Goal: Information Seeking & Learning: Learn about a topic

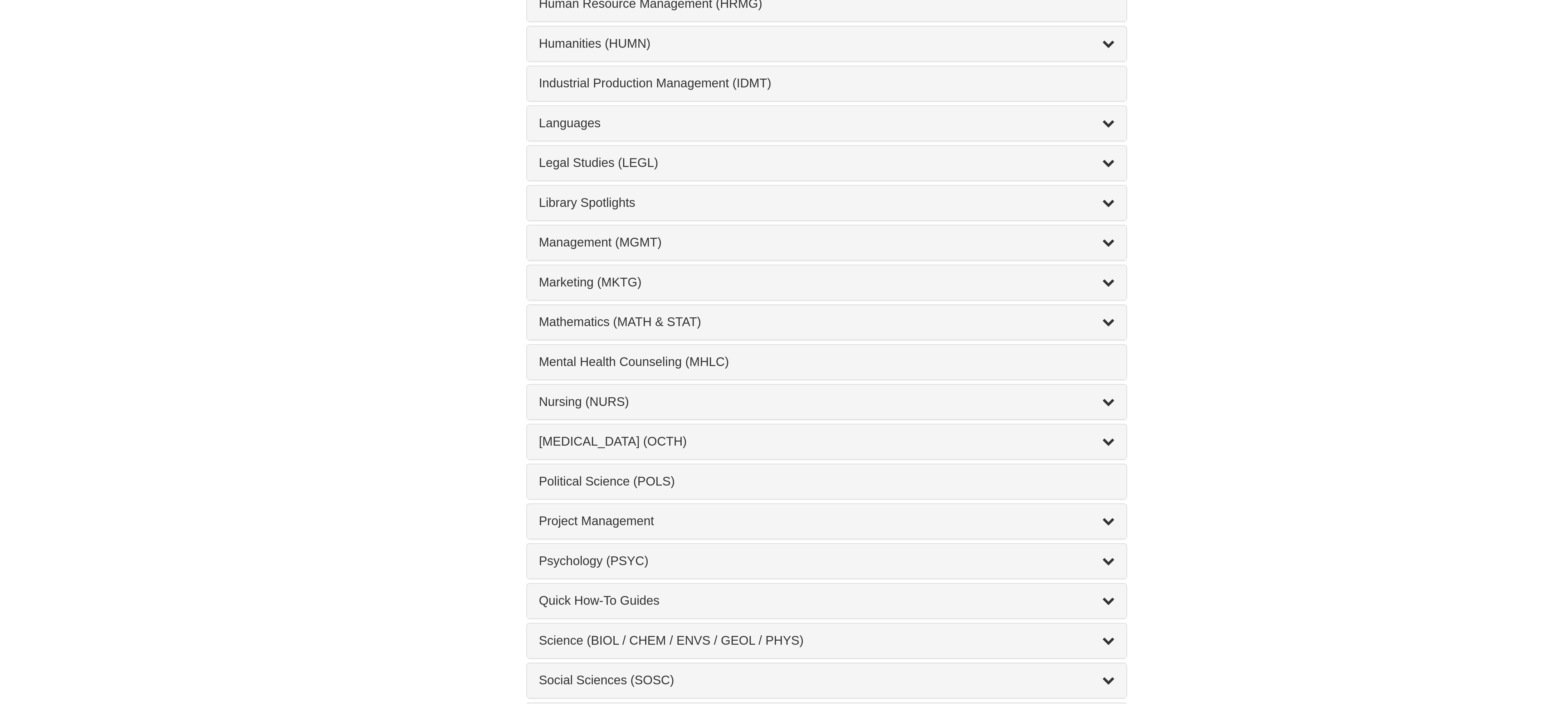
scroll to position [67, 0]
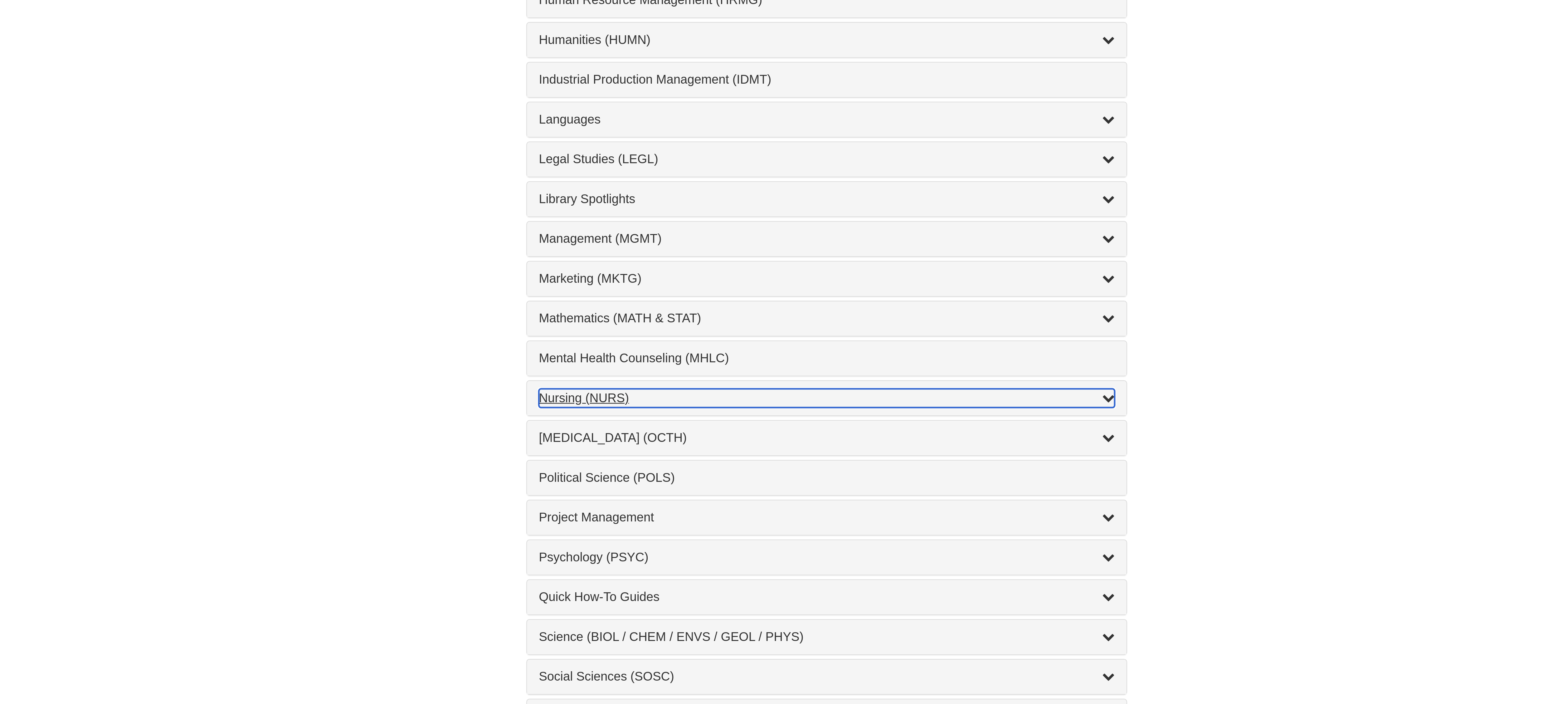
click at [673, 586] on div "Nursing (NURS) , 14 guides" at bounding box center [784, 582] width 230 height 7
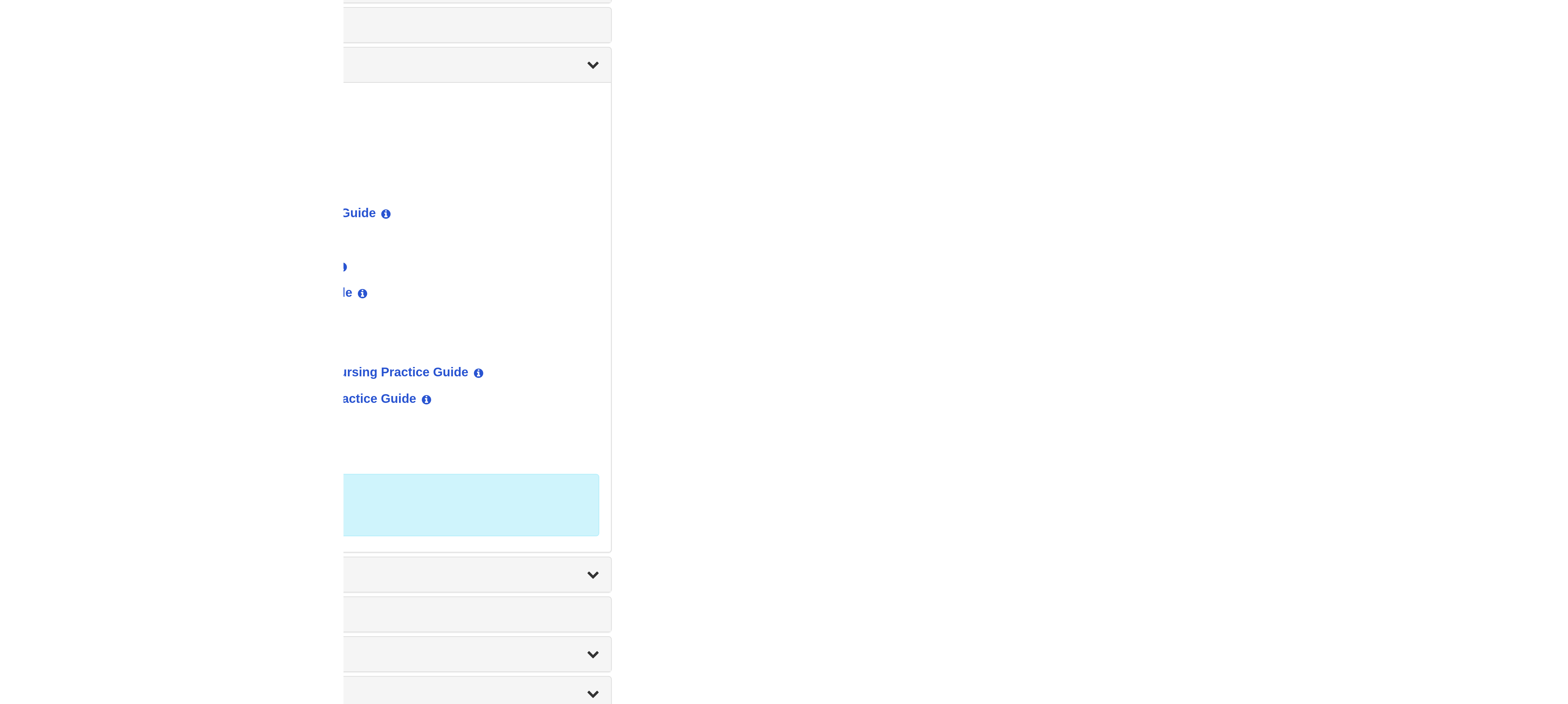
scroll to position [0, 0]
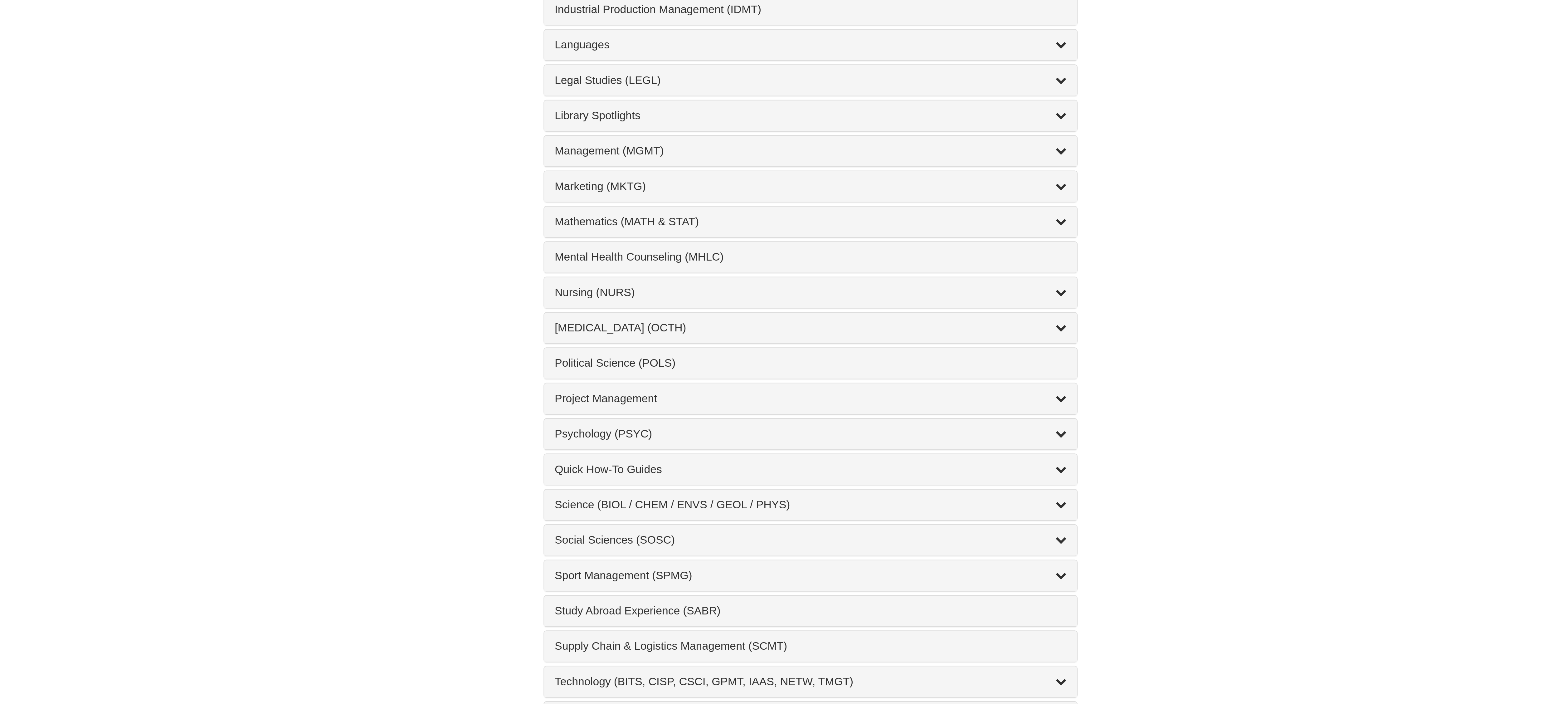
scroll to position [133, 0]
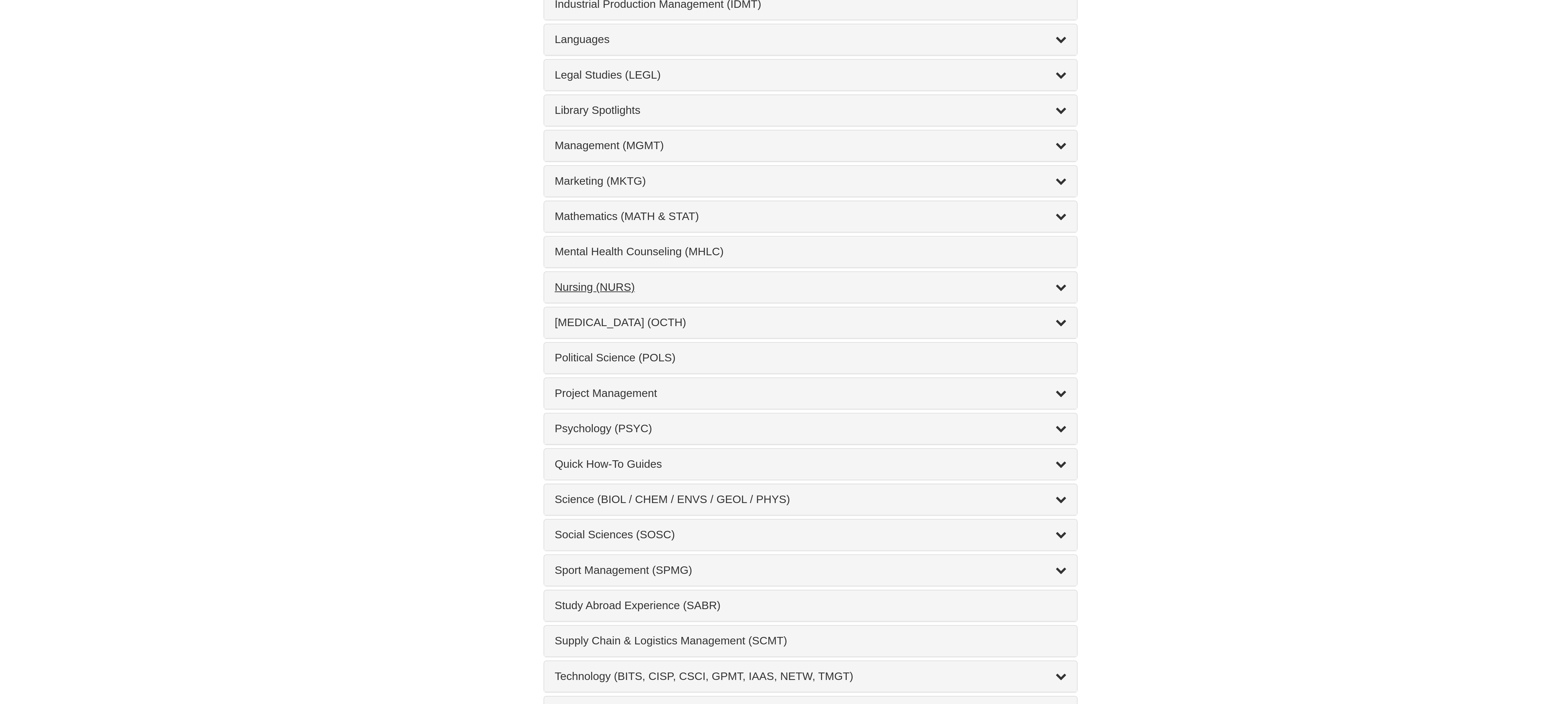
click at [673, 520] on div "Nursing (NURS) , 14 guides" at bounding box center [784, 516] width 230 height 7
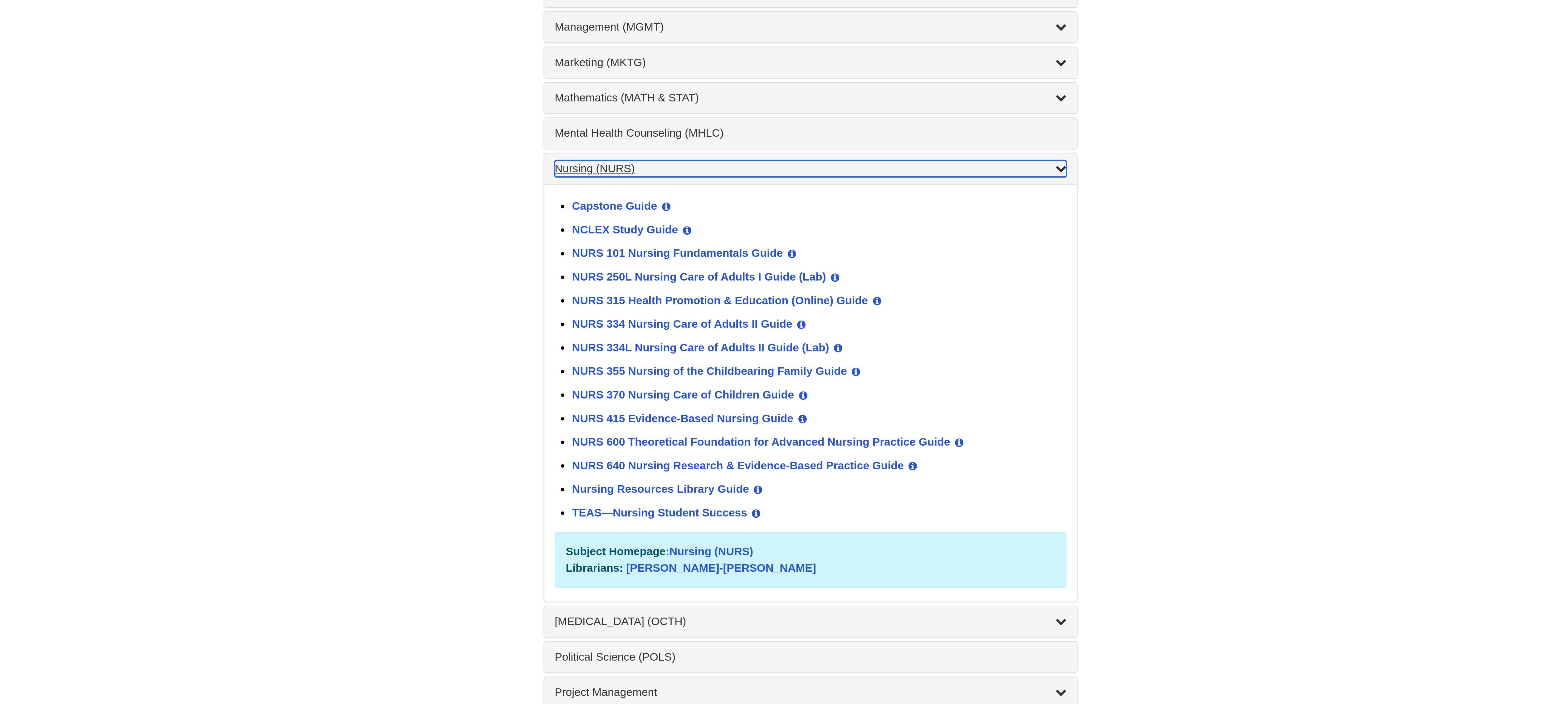
scroll to position [236, 0]
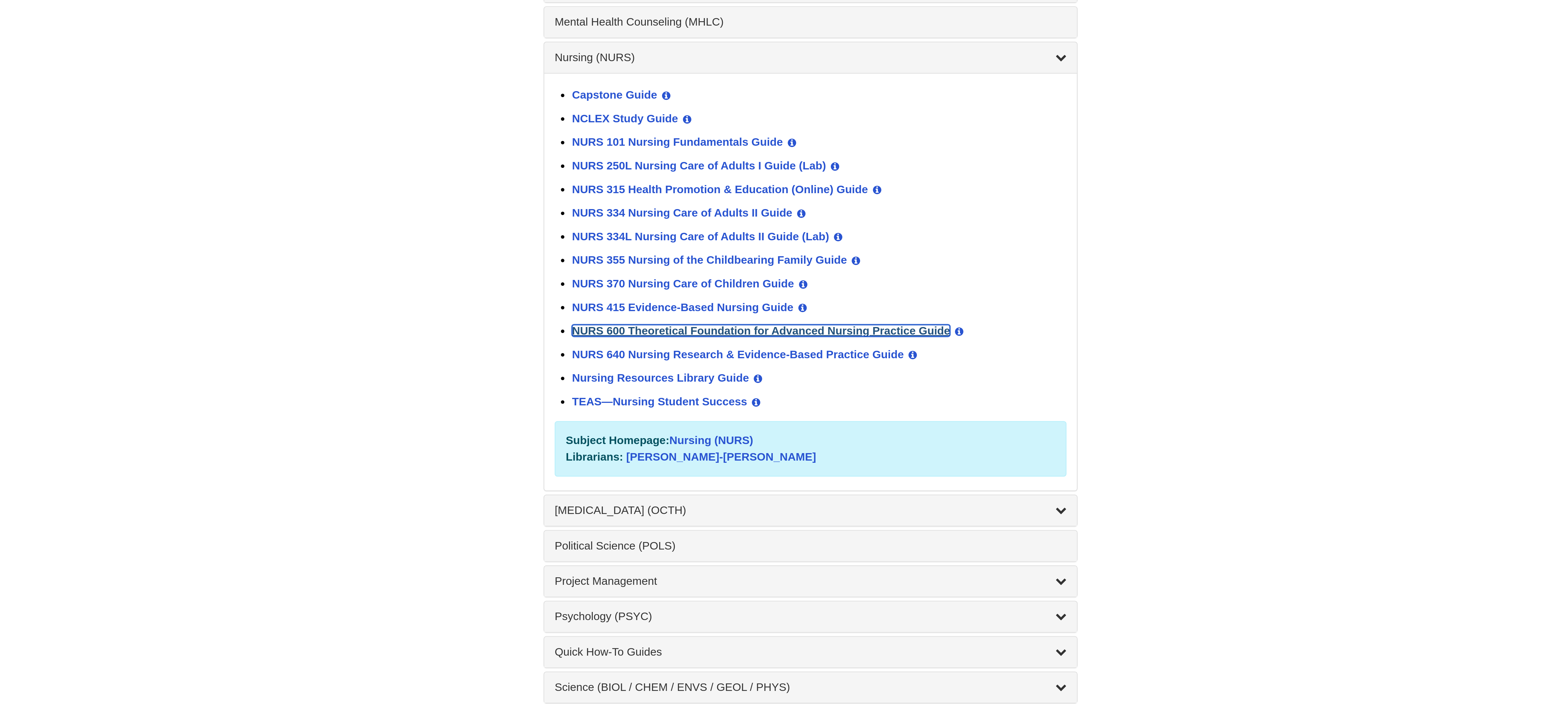
click at [684, 538] on link "NURS 600 Theoretical Foundation for Advanced Nursing Practice Guide" at bounding box center [762, 536] width 170 height 6
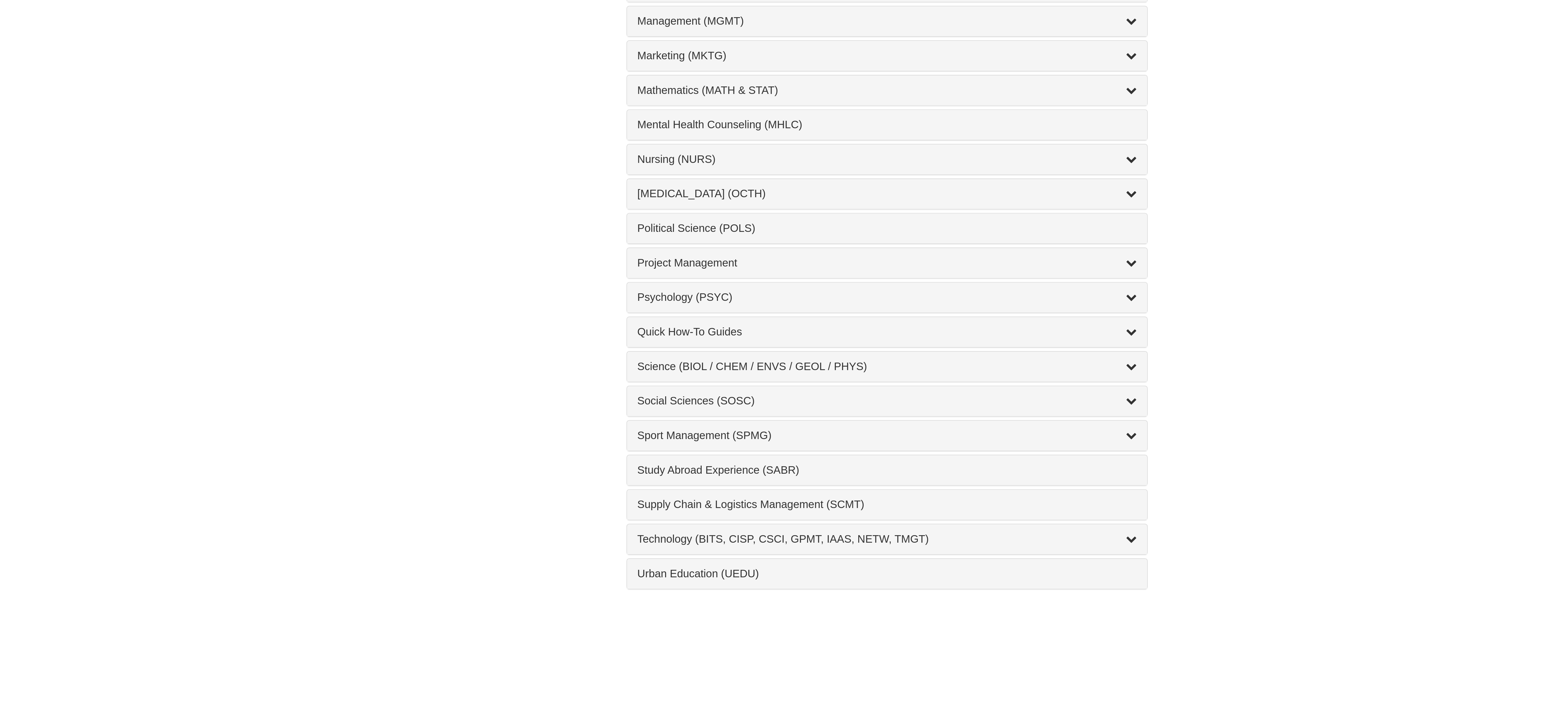
scroll to position [208, 0]
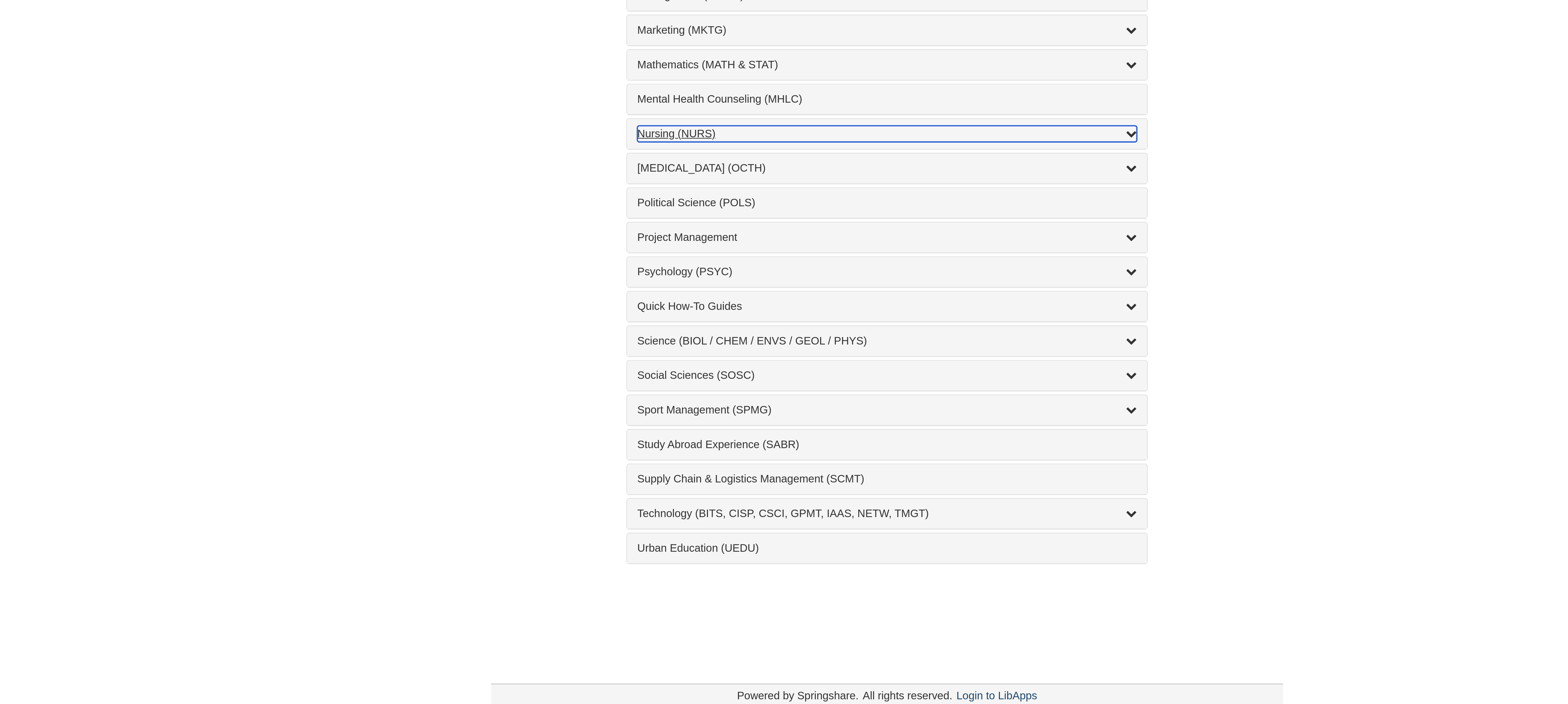
click at [677, 444] on div "Nursing (NURS) , 14 guides" at bounding box center [784, 441] width 230 height 7
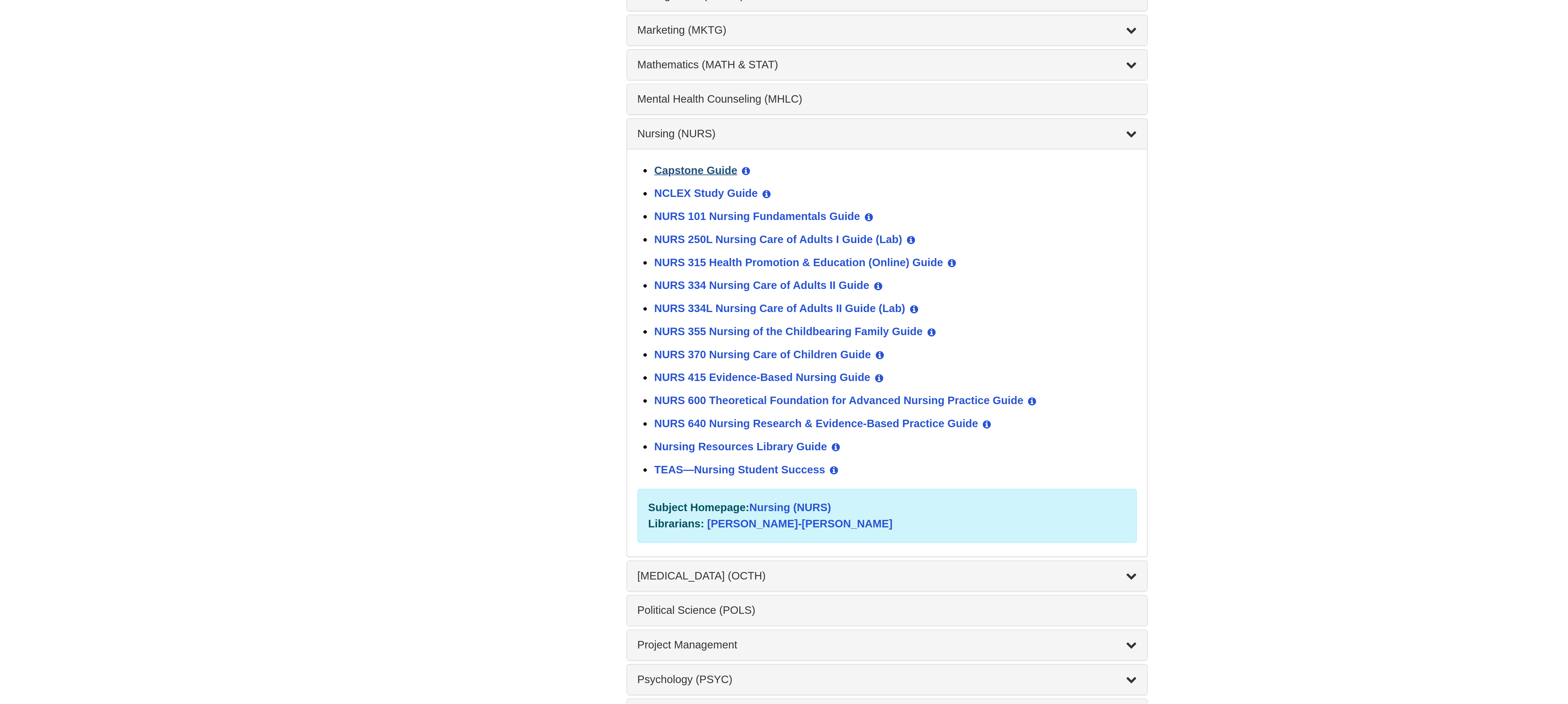
click at [689, 460] on link "Capstone Guide" at bounding box center [696, 457] width 38 height 6
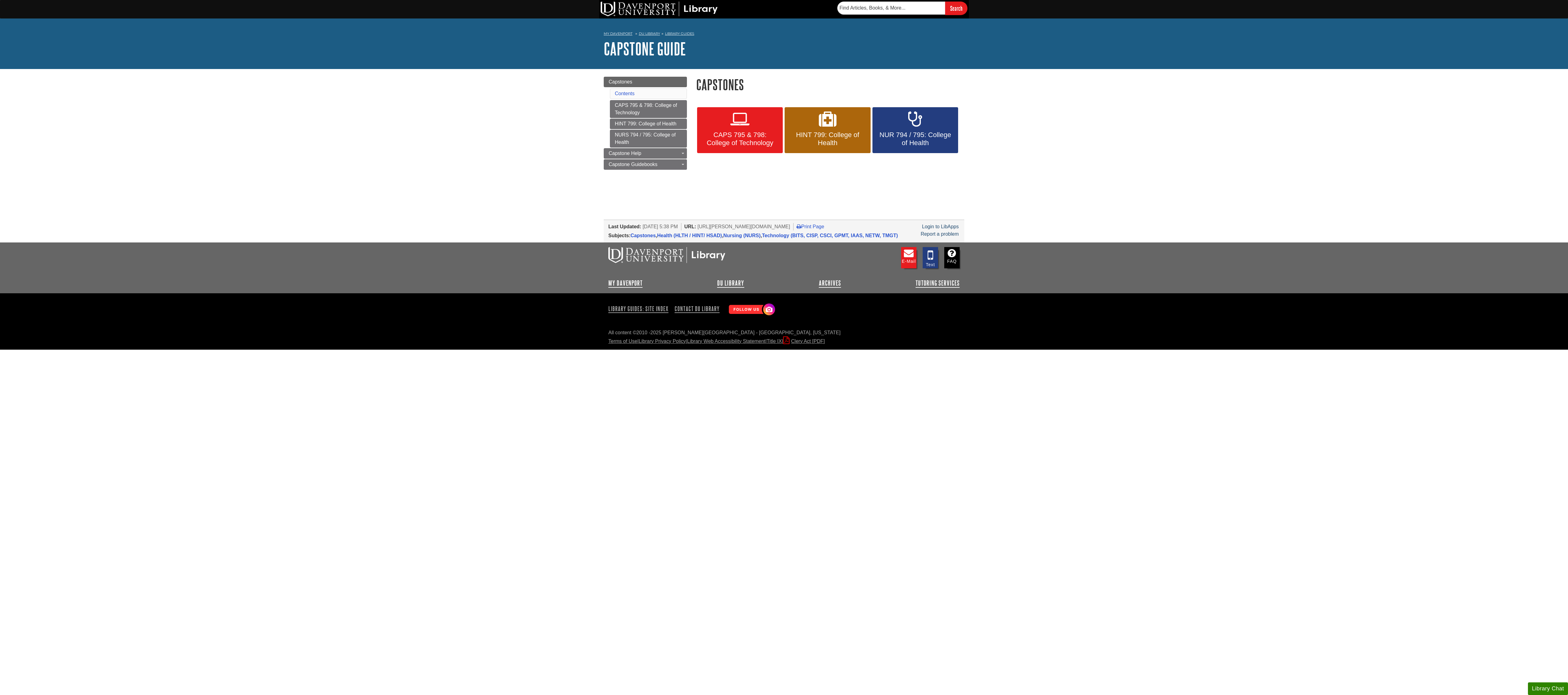
click at [459, 350] on html "Skip to Main Content Search My [PERSON_NAME][GEOGRAPHIC_DATA] Library Guides Ca…" at bounding box center [784, 175] width 1568 height 350
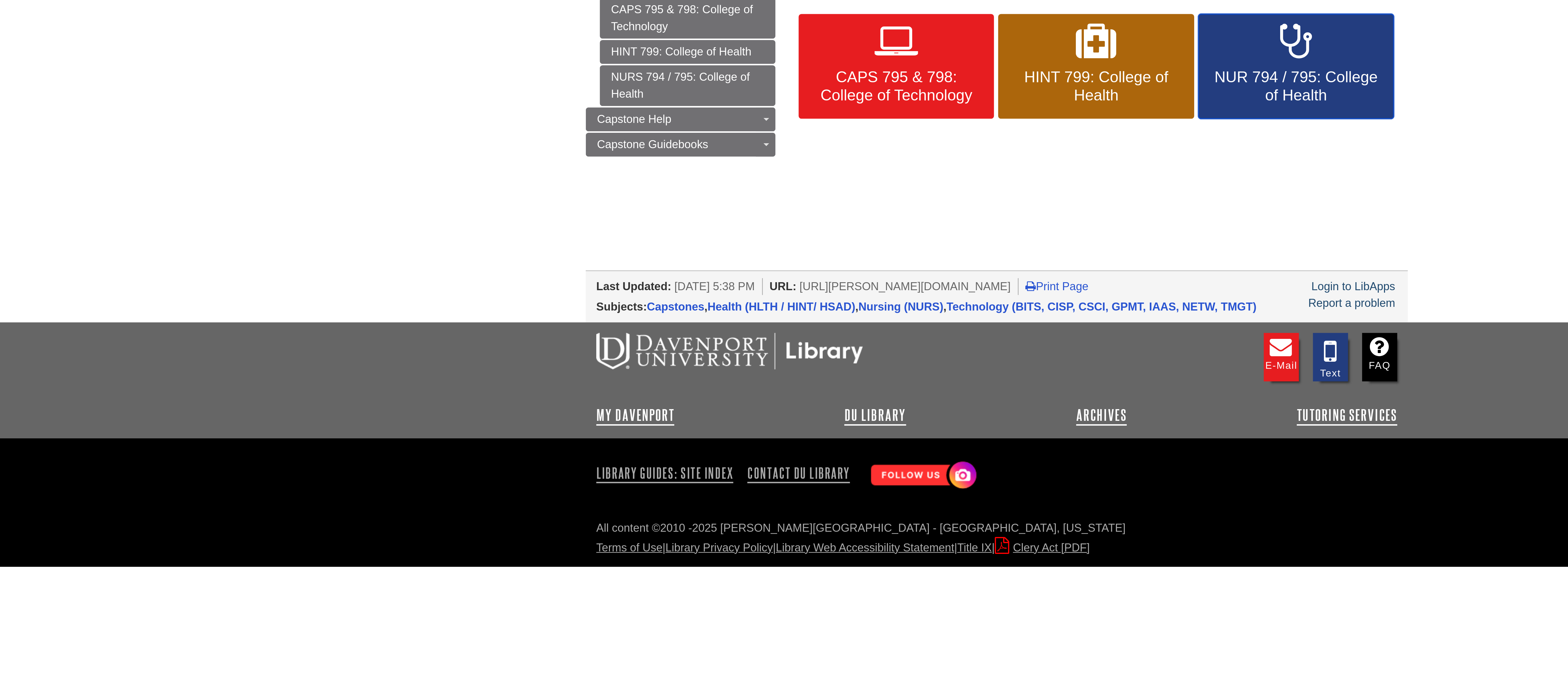
click at [895, 143] on span "NUR 794 / 795: College of Health" at bounding box center [915, 139] width 77 height 16
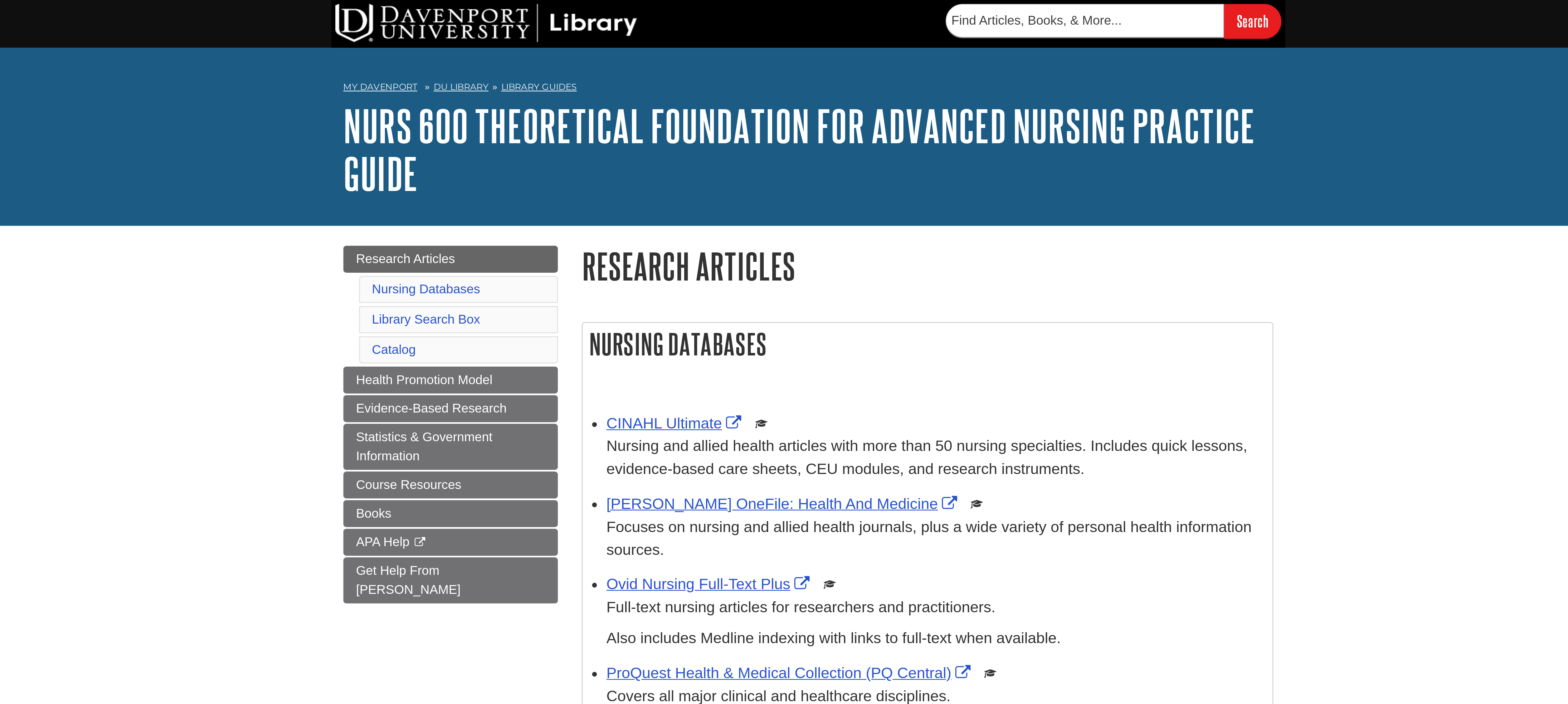
click at [627, 115] on link "Nursing Databases" at bounding box center [633, 113] width 43 height 6
click at [869, 10] on input "text" at bounding box center [892, 8] width 109 height 13
type input "pubmed"
click at [947, 2] on input "Search" at bounding box center [958, 9] width 22 height 14
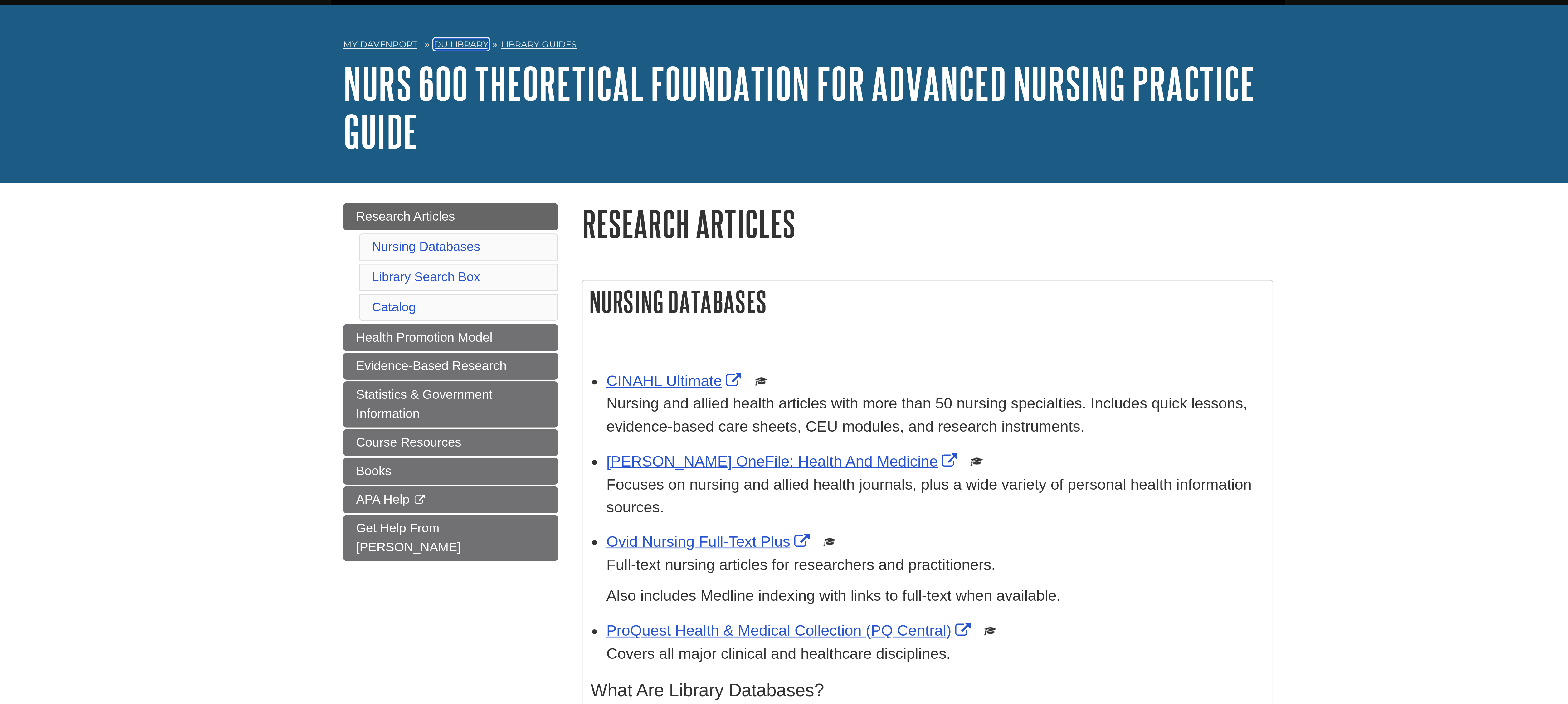
click at [646, 32] on link "DU Library" at bounding box center [648, 34] width 22 height 4
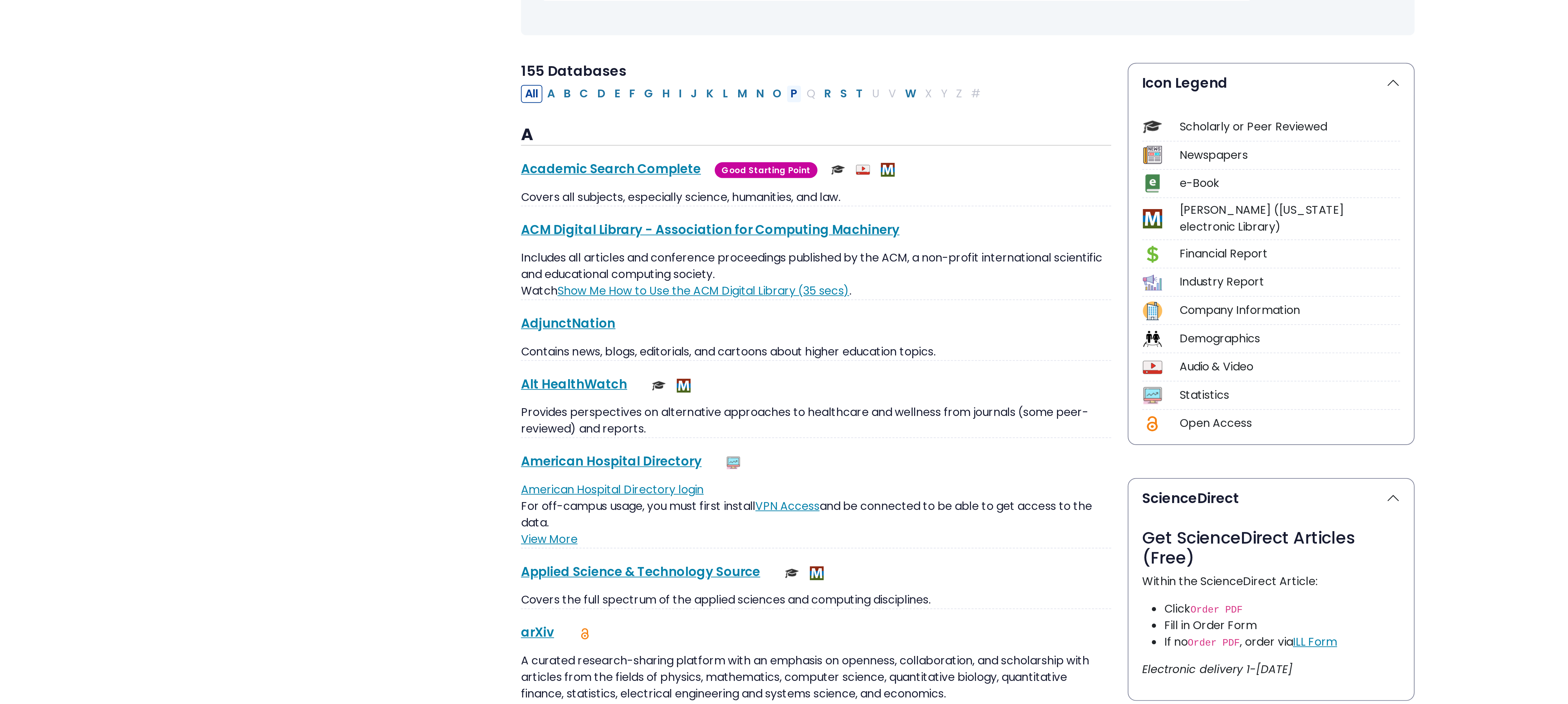
click at [709, 163] on button "P" at bounding box center [705, 165] width 7 height 8
select select "Database Subject Filter"
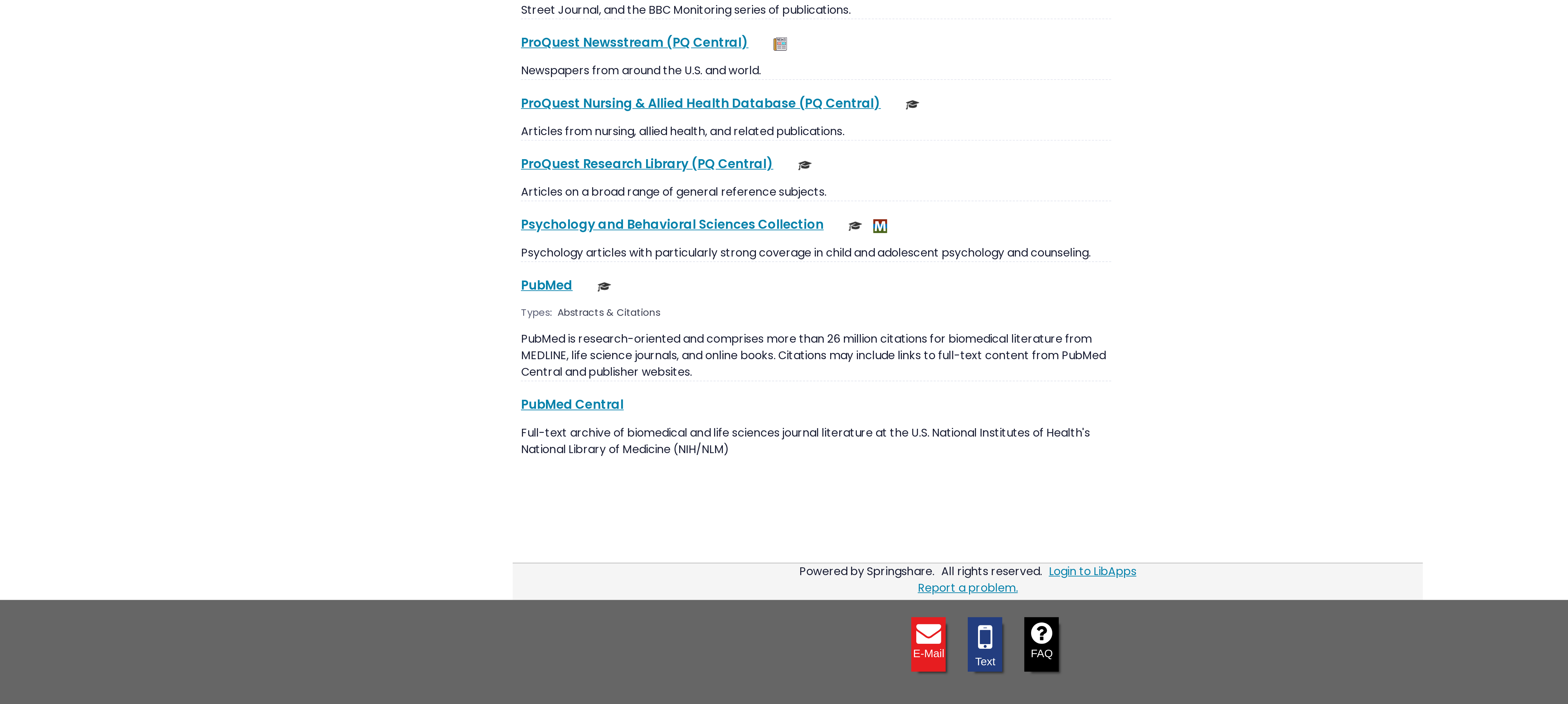
scroll to position [614, 0]
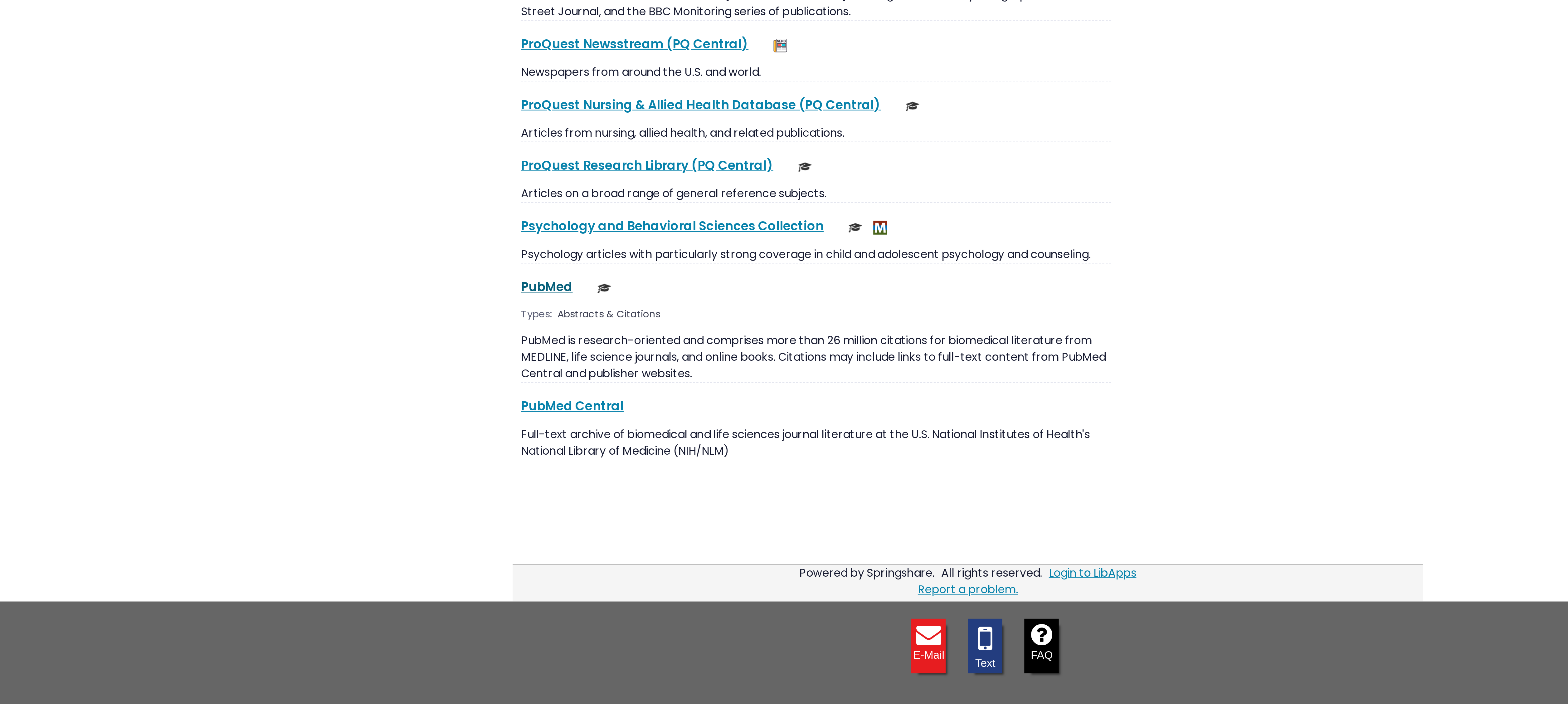
click at [590, 445] on link "PubMed This link opens in a new window" at bounding box center [593, 448] width 23 height 8
